Goal: Transaction & Acquisition: Download file/media

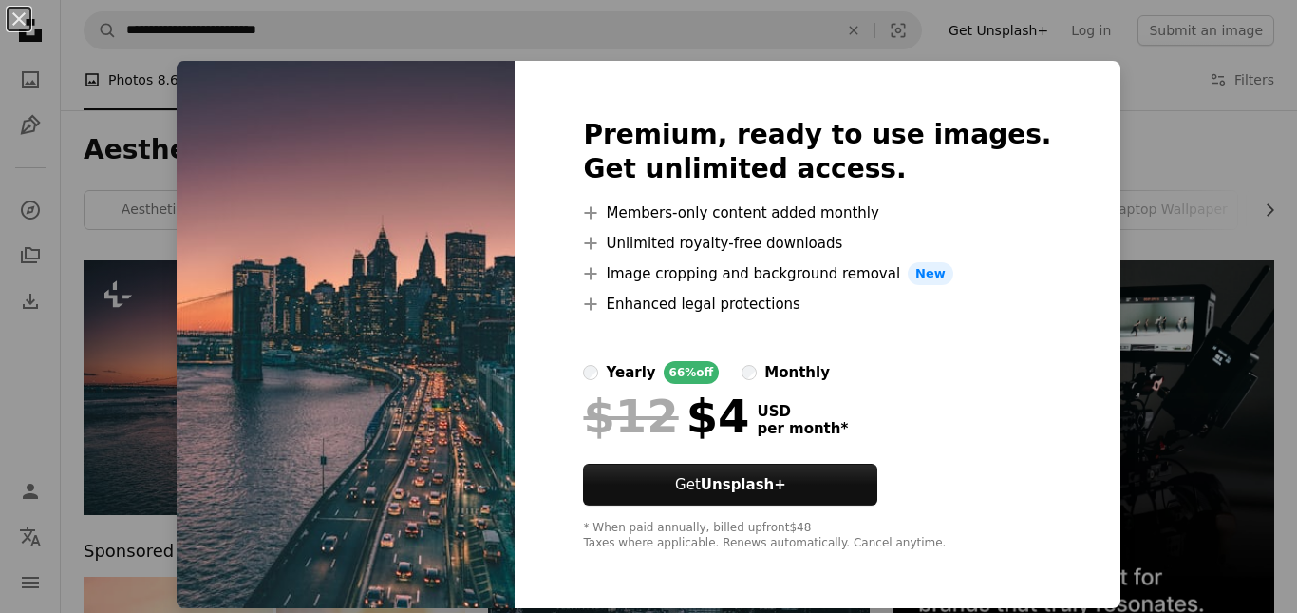
click at [373, 331] on img at bounding box center [346, 334] width 338 height 547
click at [1187, 240] on div "An X shape Premium, ready to use images. Get unlimited access. A plus sign Memb…" at bounding box center [648, 306] width 1297 height 613
click at [1187, 240] on div "Aesthetic desktop wallpaper Chevron right aesthetic desktop wallpaper aesthetic…" at bounding box center [679, 185] width 1237 height 150
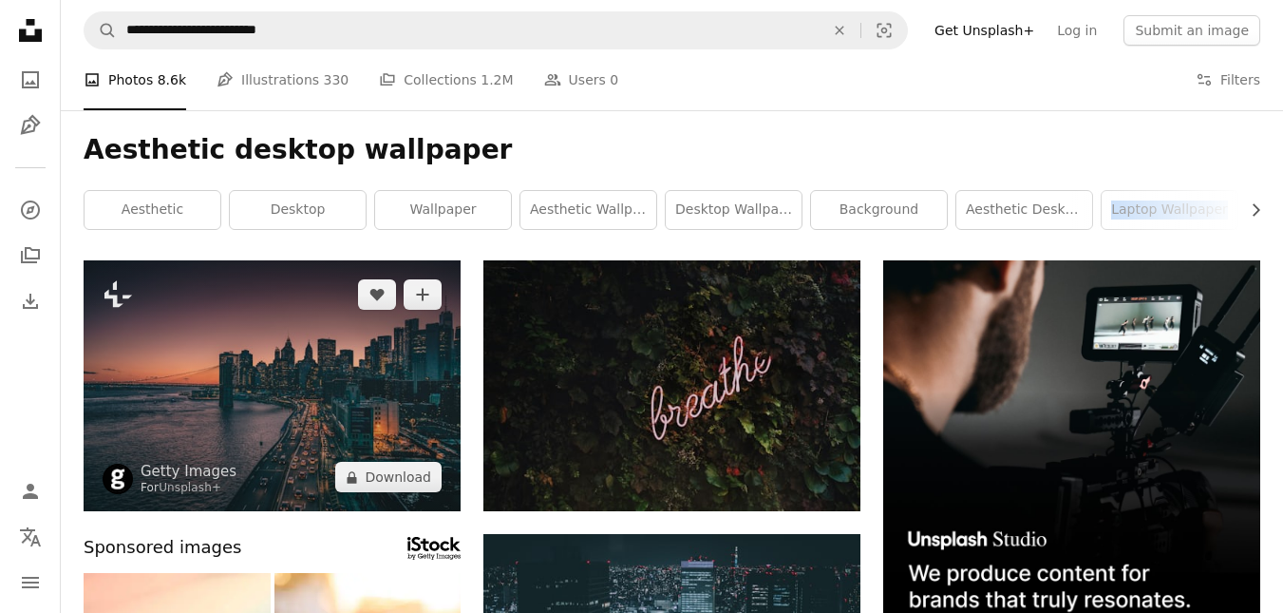
click at [271, 355] on img at bounding box center [272, 385] width 377 height 251
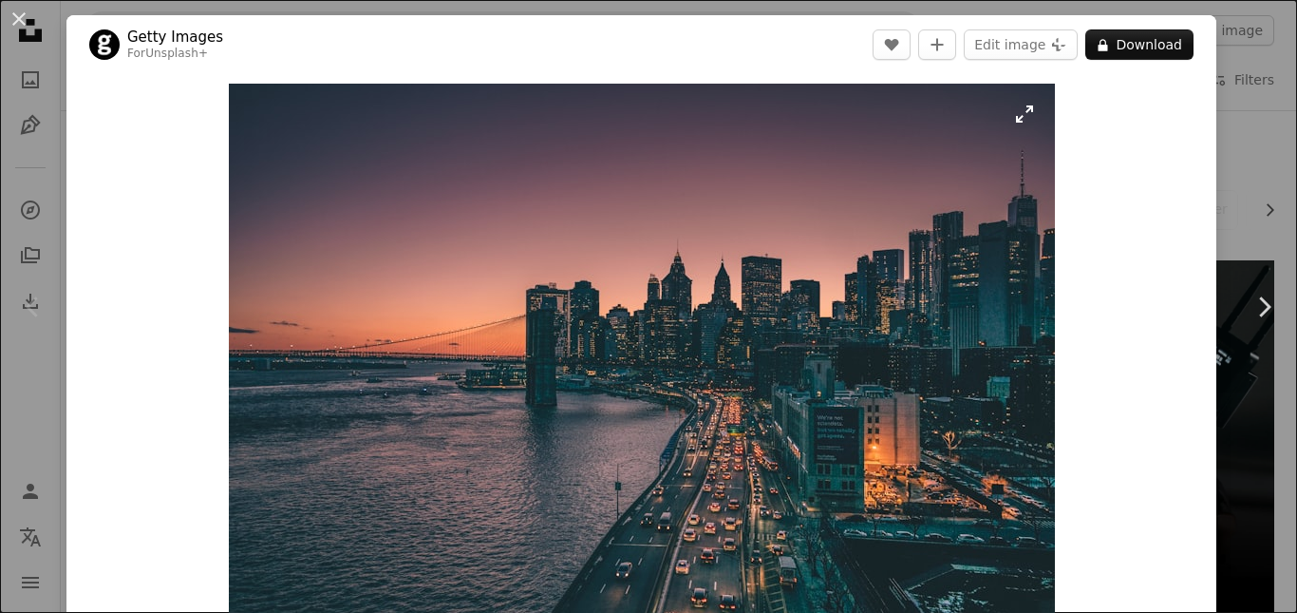
click at [774, 276] on img "Zoom in on this image" at bounding box center [642, 359] width 826 height 551
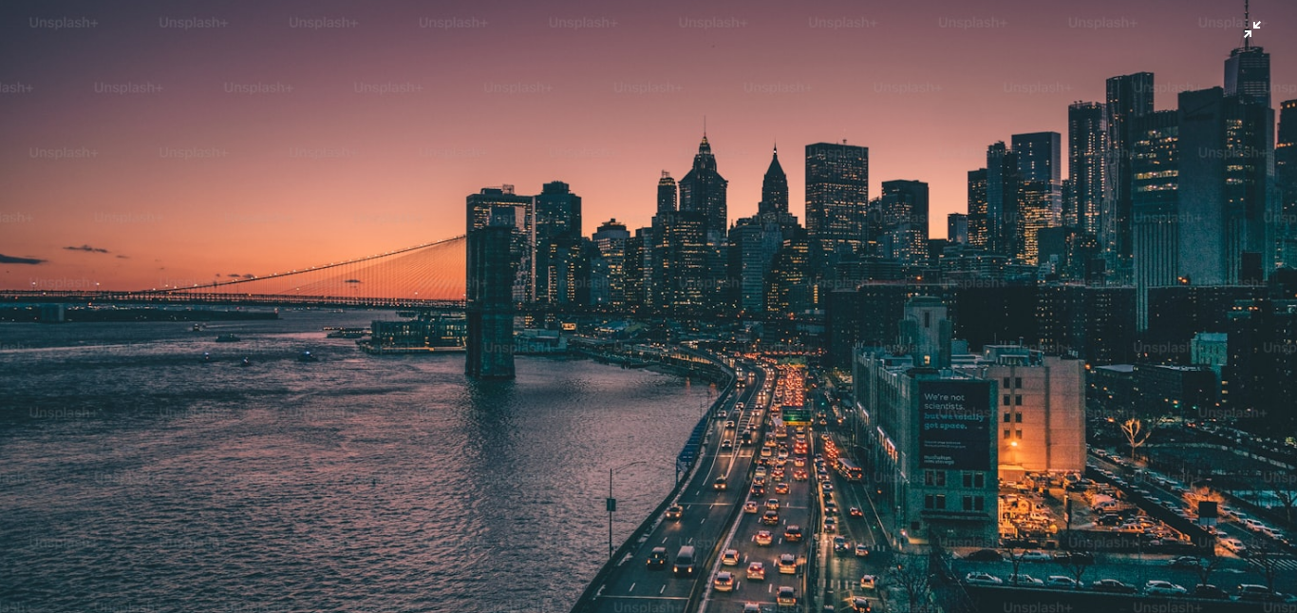
scroll to position [43, 0]
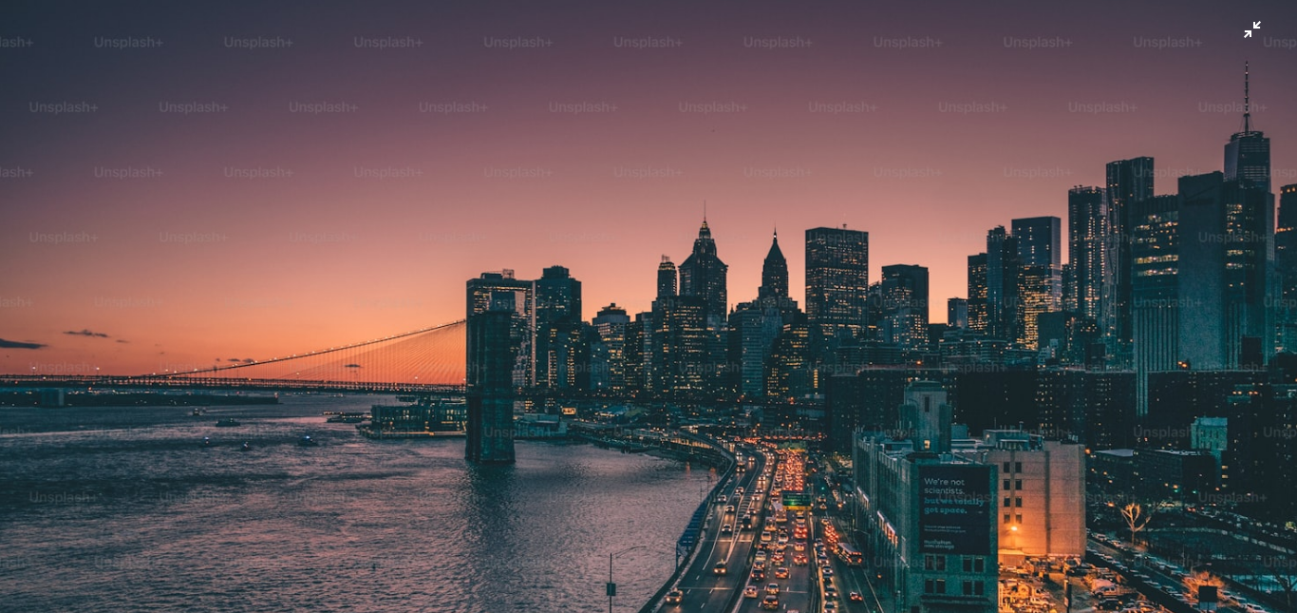
drag, startPoint x: 204, startPoint y: 258, endPoint x: 538, endPoint y: 265, distance: 334.4
drag, startPoint x: 538, startPoint y: 265, endPoint x: 681, endPoint y: 235, distance: 145.7
click at [741, 315] on img "Zoom out on this image" at bounding box center [648, 389] width 1299 height 866
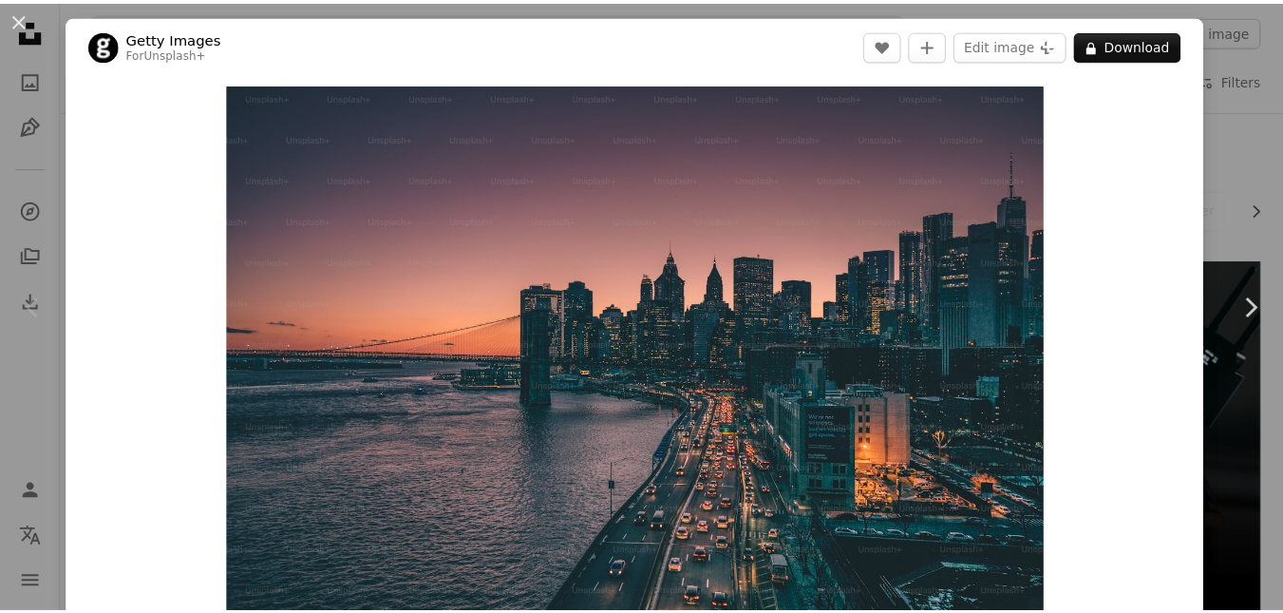
scroll to position [22, 0]
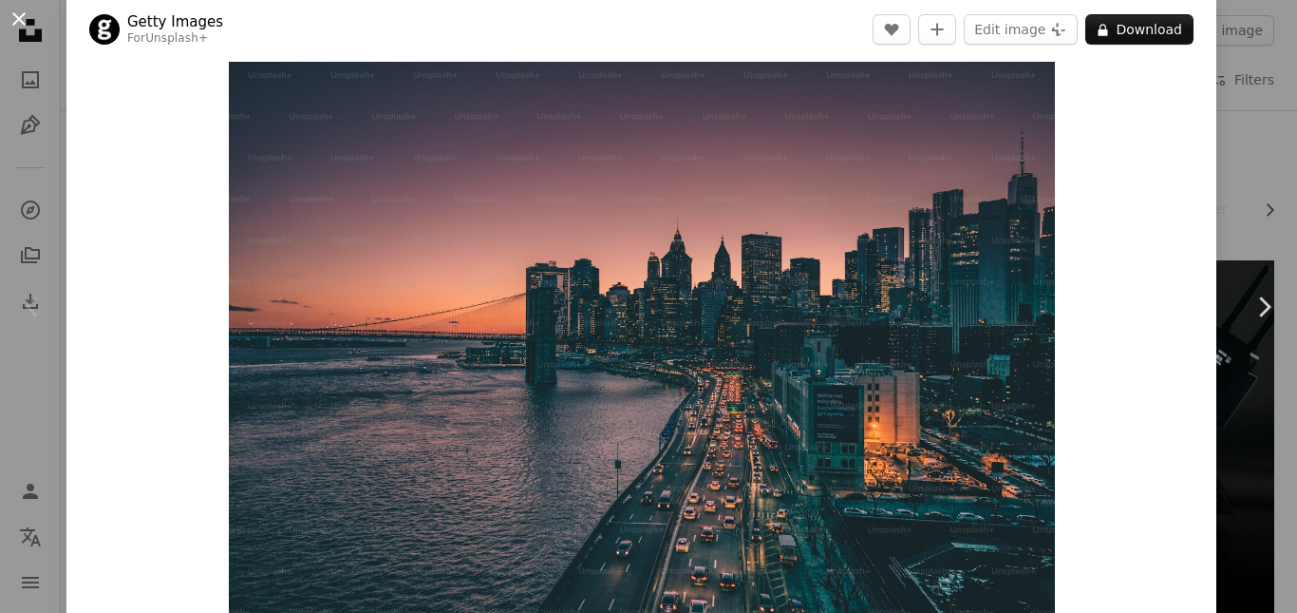
click at [25, 24] on button "An X shape" at bounding box center [19, 19] width 23 height 23
click at [25, 24] on icon "Unsplash logo Unsplash Home" at bounding box center [30, 30] width 38 height 38
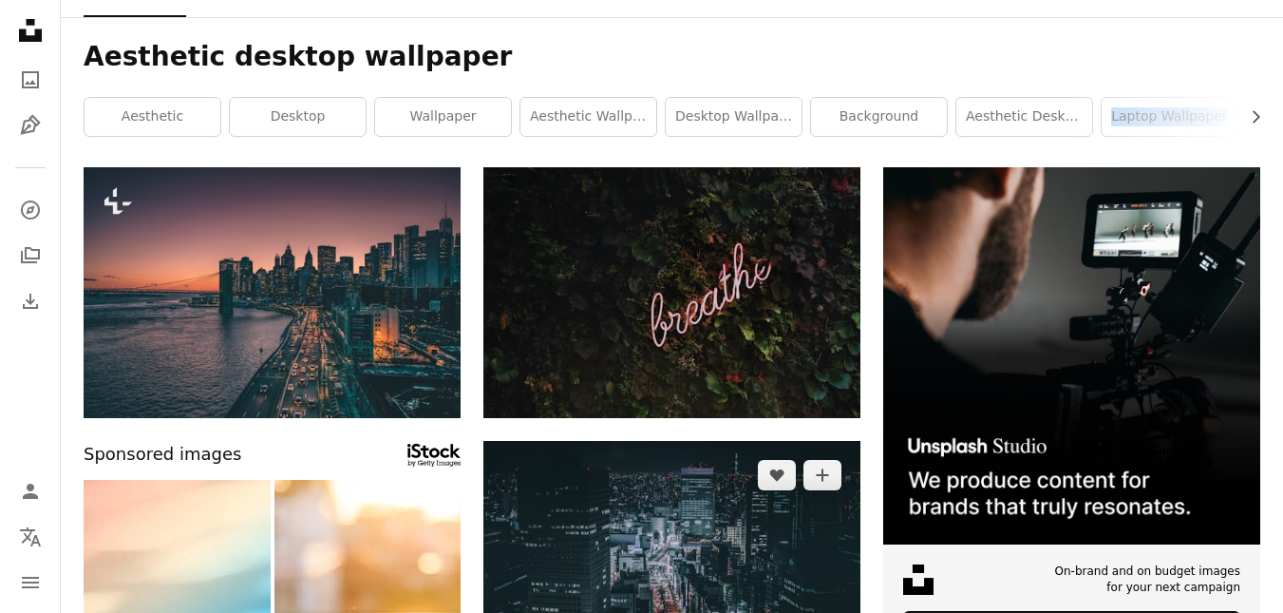
scroll to position [285, 0]
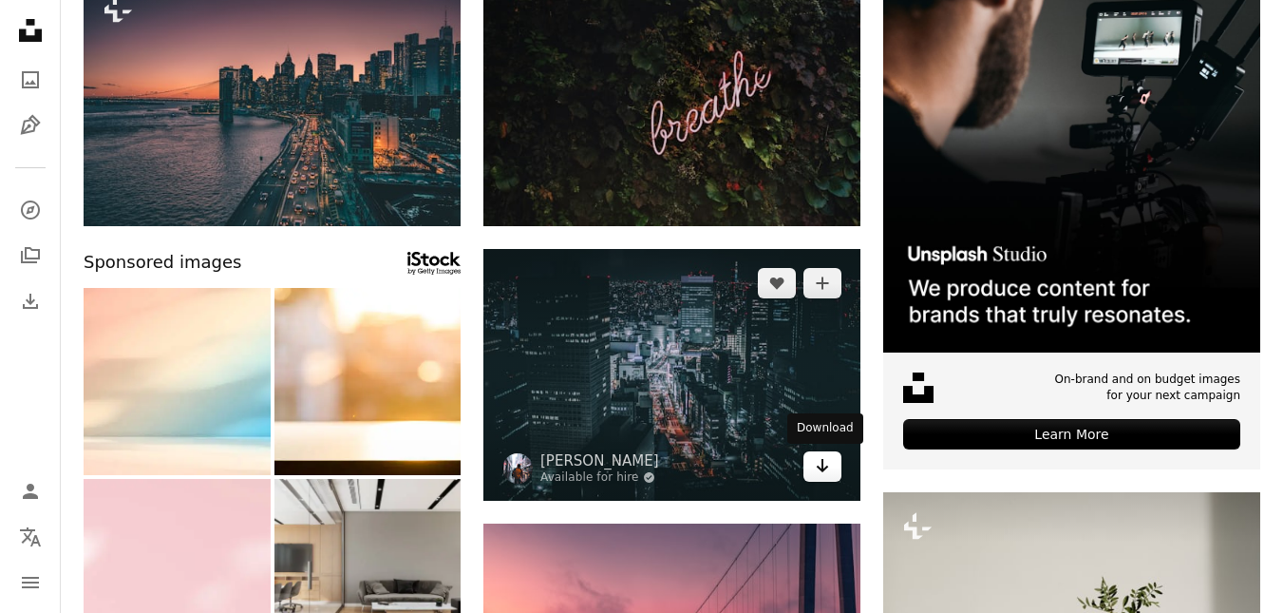
click at [823, 471] on icon "Arrow pointing down" at bounding box center [822, 465] width 15 height 23
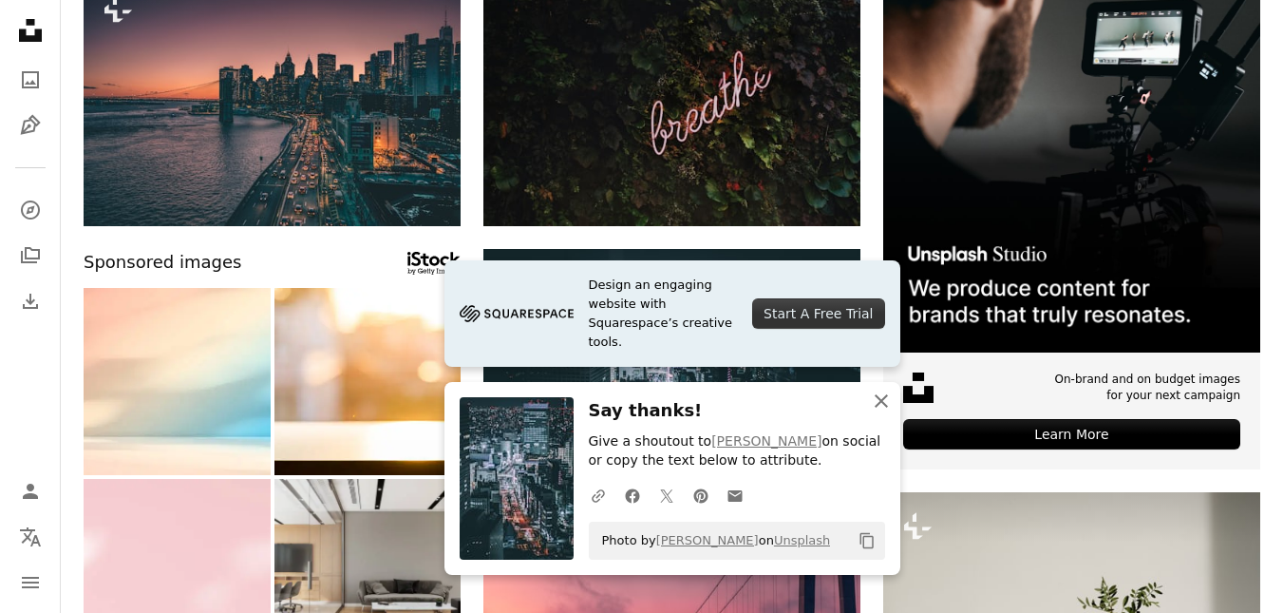
click at [884, 401] on icon "An X shape" at bounding box center [881, 400] width 23 height 23
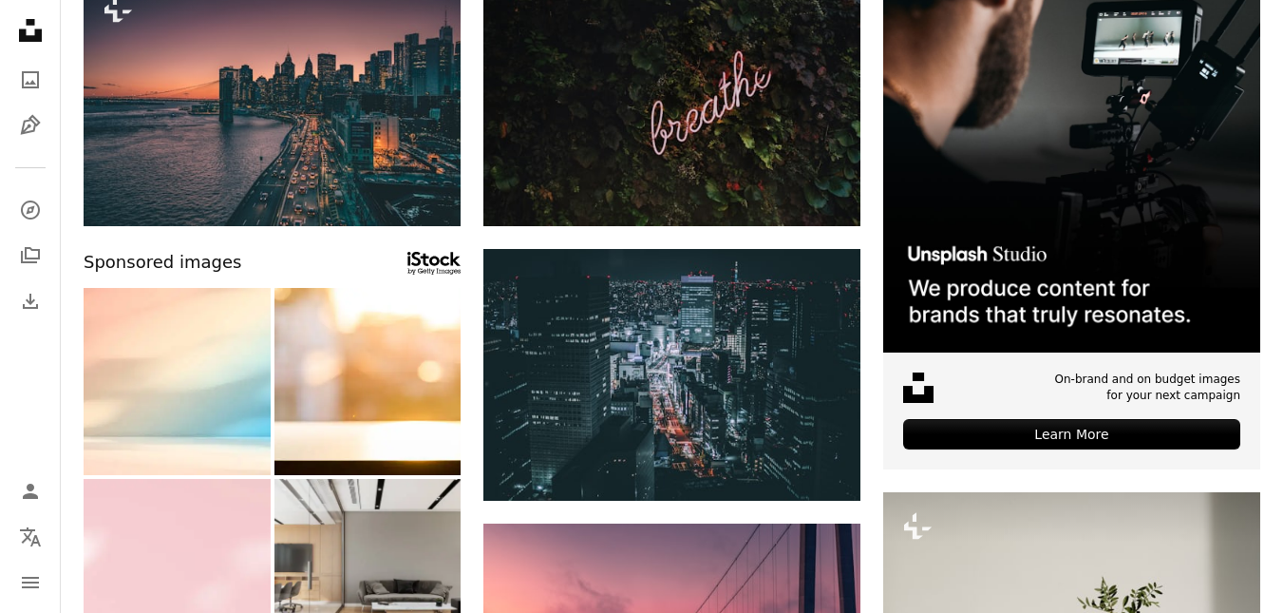
click at [884, 408] on icon "An X shape" at bounding box center [881, 419] width 23 height 23
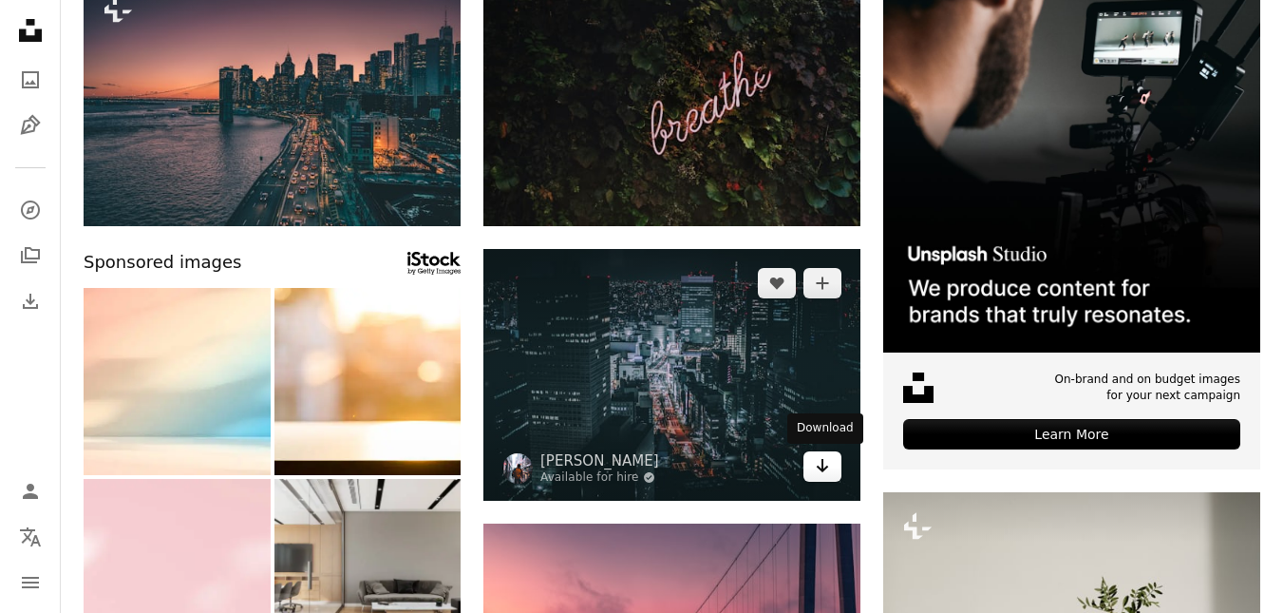
click at [821, 475] on icon "Arrow pointing down" at bounding box center [822, 465] width 15 height 23
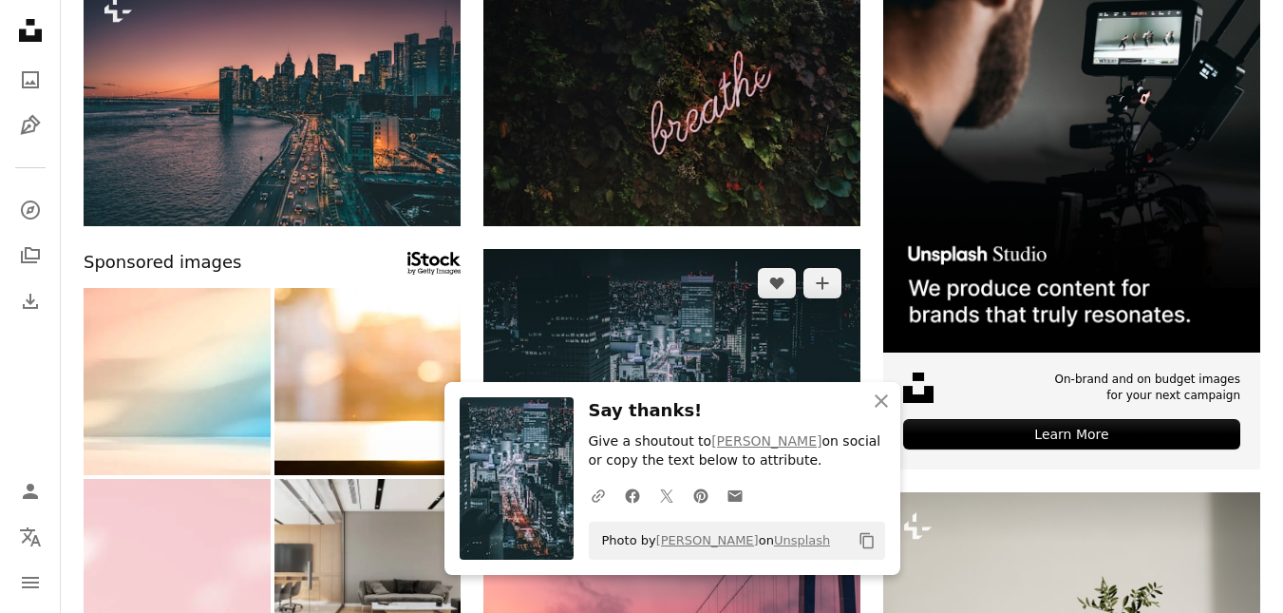
click at [821, 470] on p "Give a shoutout to [PERSON_NAME] on social or copy the text below to attribute." at bounding box center [737, 451] width 296 height 38
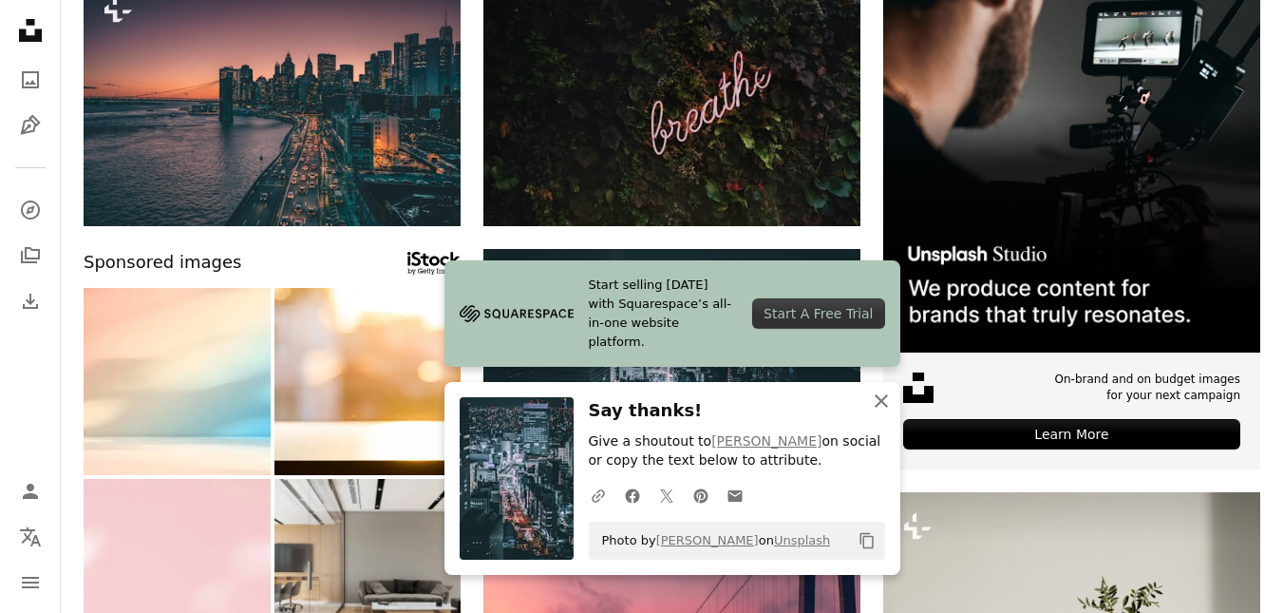
click at [876, 397] on icon "An X shape" at bounding box center [881, 400] width 23 height 23
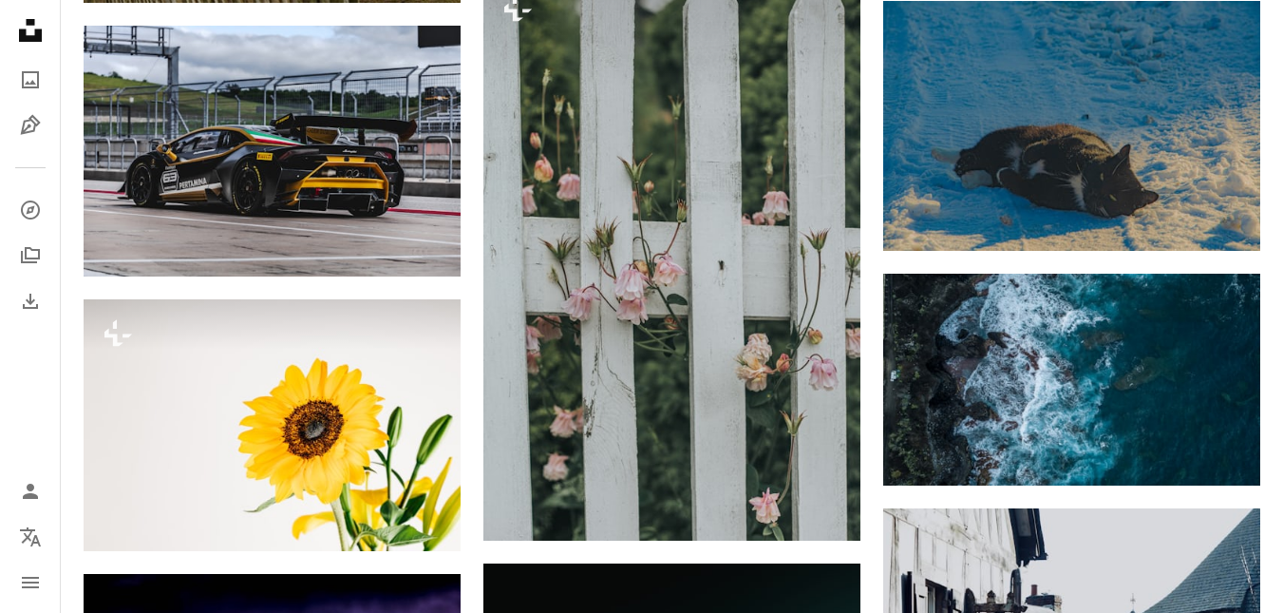
scroll to position [31815, 0]
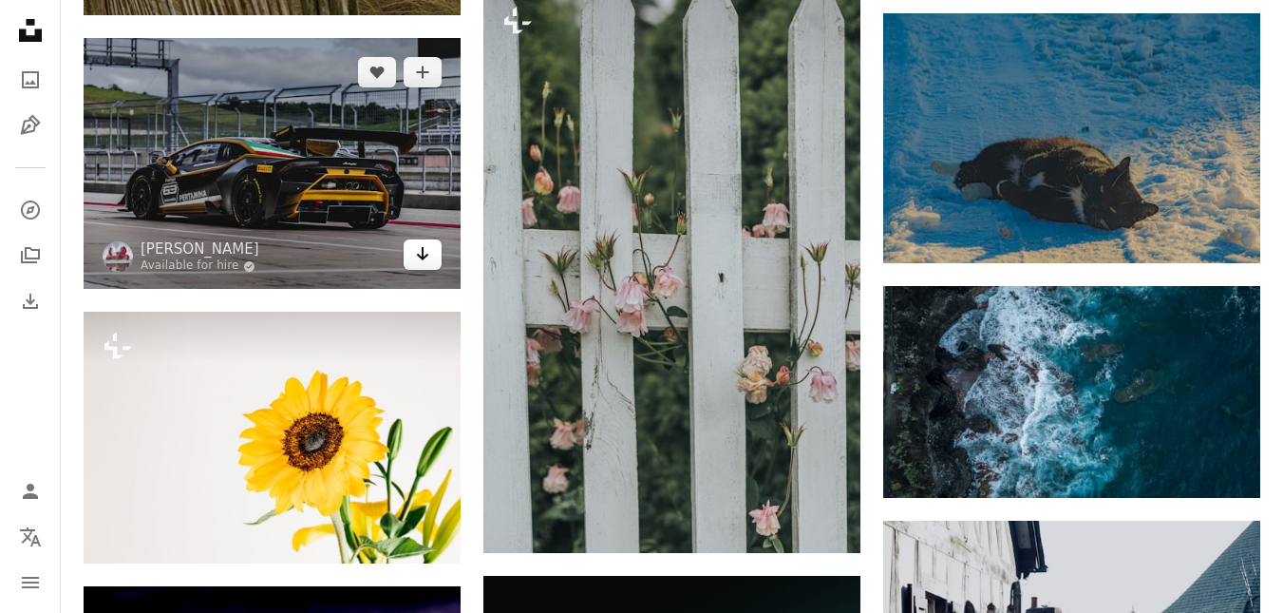
click at [422, 247] on icon "Download" at bounding box center [423, 253] width 12 height 13
